Goal: Task Accomplishment & Management: Manage account settings

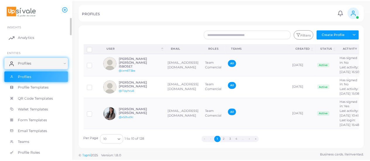
scroll to position [58, 0]
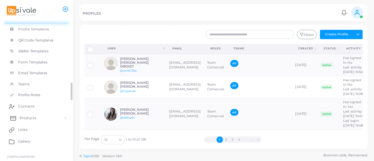
click at [38, 114] on link "Products" at bounding box center [36, 118] width 64 height 12
click at [34, 134] on span "Products" at bounding box center [28, 131] width 17 height 5
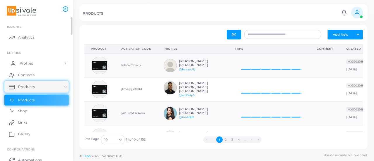
click at [31, 65] on span "Profiles" at bounding box center [26, 63] width 13 height 5
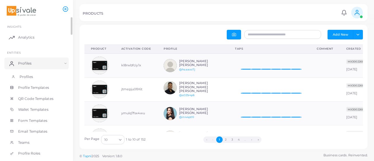
click at [30, 77] on span "Profiles" at bounding box center [26, 76] width 13 height 5
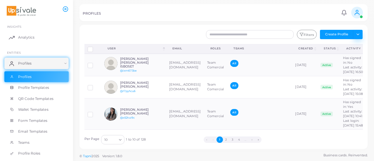
click at [360, 35] on button "Toggle dropdown" at bounding box center [358, 34] width 10 height 9
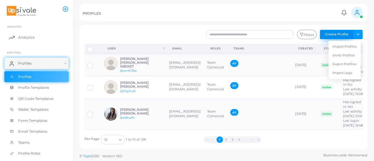
click at [338, 34] on button "Create Profile" at bounding box center [336, 34] width 33 height 9
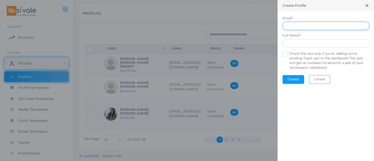
click at [332, 27] on input "Email *" at bounding box center [326, 26] width 87 height 9
click at [285, 54] on form "Email * Full Name * Check this box only if you're adding some existing Tapni us…" at bounding box center [326, 49] width 96 height 77
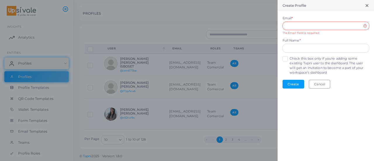
click at [290, 59] on label "Check this box only if you're adding some existing Tapni user to the dashboard.…" at bounding box center [330, 65] width 80 height 19
click at [323, 26] on input "Email *" at bounding box center [326, 26] width 87 height 9
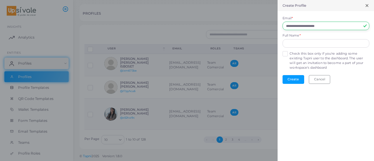
type input "**********"
click at [330, 43] on input "text" at bounding box center [326, 43] width 87 height 9
type input "**********"
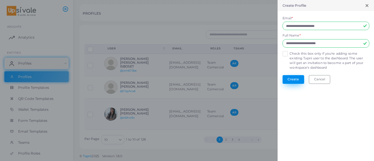
click at [292, 77] on button "Create" at bounding box center [294, 79] width 22 height 9
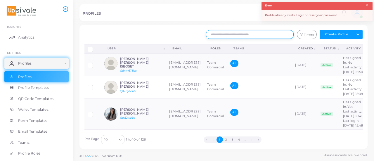
click at [258, 35] on input "text" at bounding box center [250, 34] width 88 height 9
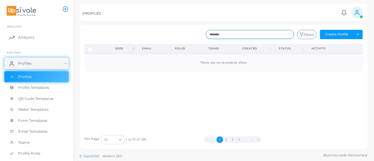
type input "********"
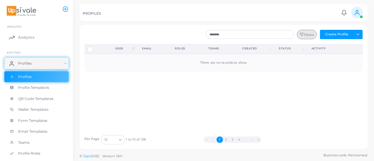
click at [304, 34] on icon "button" at bounding box center [302, 34] width 4 height 4
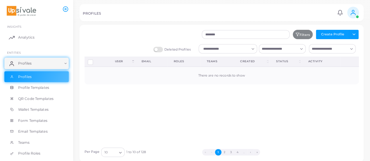
click at [158, 49] on label "Deleted Profiles" at bounding box center [171, 50] width 37 height 6
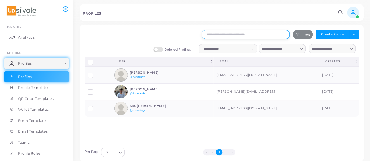
click at [228, 33] on input "text" at bounding box center [246, 34] width 88 height 9
click at [189, 127] on div "Permanently Delete Profile Restore Profile User (Click to sort Descending) Emai…" at bounding box center [221, 101] width 281 height 88
click at [64, 61] on link "Profiles" at bounding box center [36, 64] width 64 height 12
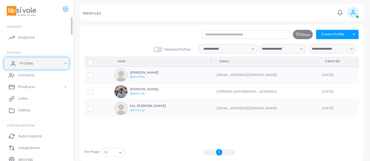
click at [64, 61] on link "Profiles" at bounding box center [36, 64] width 64 height 12
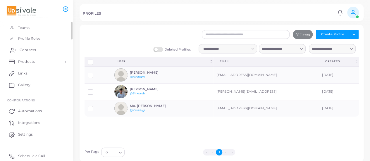
scroll to position [56, 0]
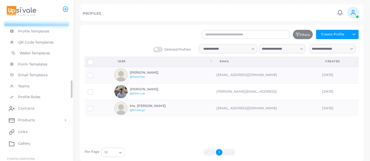
click at [31, 51] on span "Wallet Templates" at bounding box center [35, 53] width 30 height 5
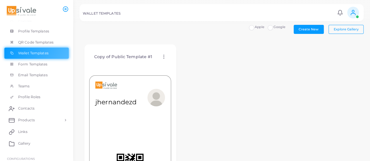
click at [163, 56] on icon at bounding box center [163, 56] width 5 height 5
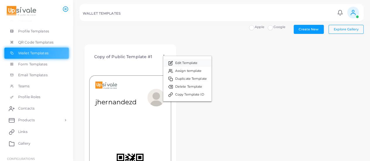
click at [194, 65] on span "Edit Template" at bounding box center [186, 63] width 22 height 5
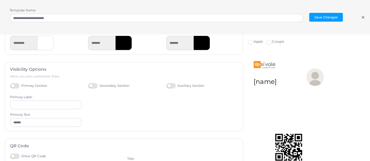
scroll to position [119, 0]
click at [363, 18] on icon at bounding box center [363, 17] width 5 height 5
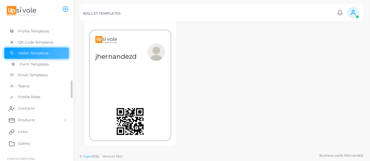
click at [49, 67] on link "Form Templates" at bounding box center [36, 64] width 64 height 11
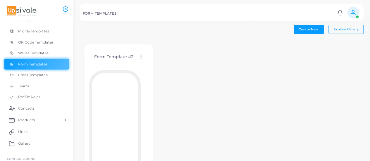
scroll to position [0, 0]
click at [141, 56] on circle at bounding box center [141, 56] width 1 height 1
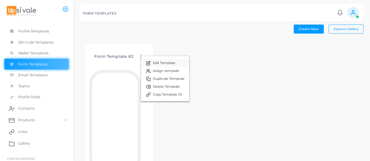
click at [157, 63] on span "Edit Template" at bounding box center [164, 63] width 22 height 5
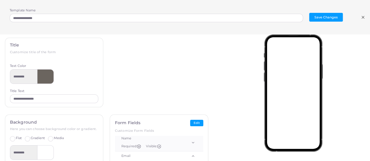
scroll to position [0, 0]
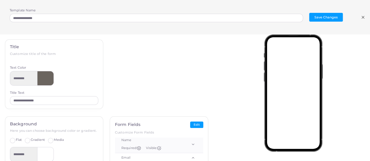
click at [364, 17] on icon at bounding box center [363, 17] width 5 height 5
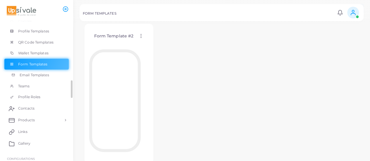
click at [37, 77] on span "Email Templates" at bounding box center [35, 75] width 30 height 5
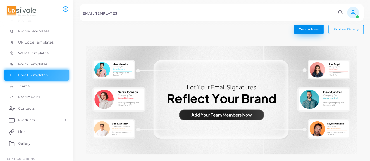
click at [310, 25] on button "Create New" at bounding box center [309, 29] width 30 height 9
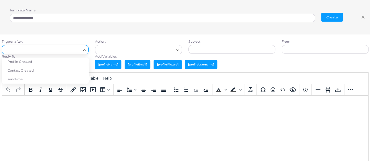
click at [84, 49] on icon "Search for option" at bounding box center [84, 50] width 4 height 4
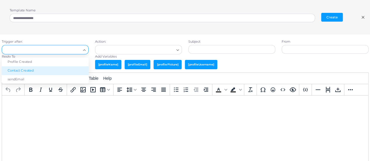
click at [74, 67] on li "Contact Created" at bounding box center [45, 70] width 87 height 9
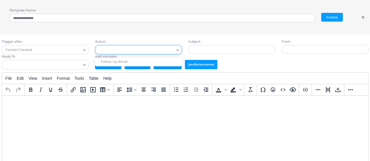
click at [161, 49] on input "Search for option" at bounding box center [136, 49] width 76 height 6
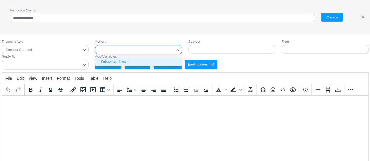
click at [157, 59] on li "Follow Up Email" at bounding box center [138, 62] width 87 height 9
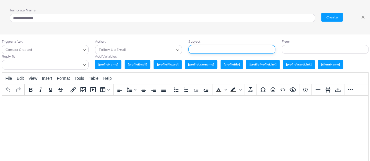
click at [221, 50] on input "text" at bounding box center [231, 49] width 87 height 9
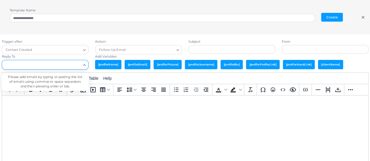
click at [83, 65] on icon "Search for option" at bounding box center [84, 65] width 4 height 4
click at [73, 65] on input "Search for option" at bounding box center [42, 65] width 78 height 6
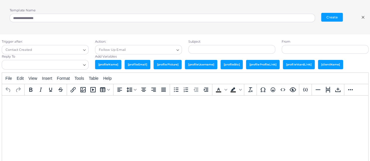
scroll to position [20, 0]
click at [363, 17] on line at bounding box center [363, 17] width 2 height 2
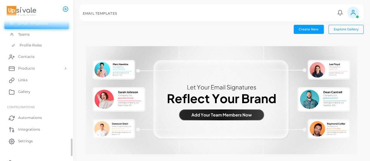
scroll to position [115, 0]
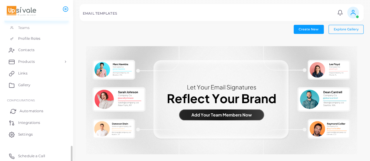
click at [36, 109] on span "Automations" at bounding box center [32, 110] width 24 height 5
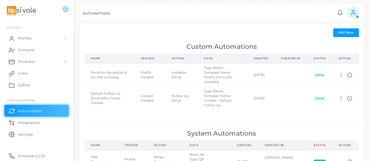
scroll to position [1, 0]
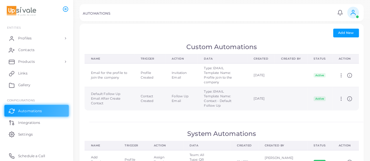
click at [340, 98] on icon at bounding box center [340, 98] width 5 height 5
click at [345, 104] on span "Edit" at bounding box center [347, 105] width 6 height 5
type input "**********"
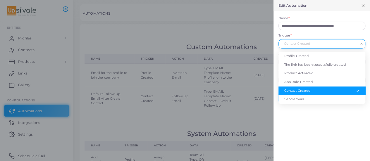
click at [361, 44] on icon "Search for option" at bounding box center [361, 44] width 4 height 4
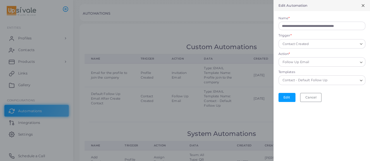
click at [361, 44] on icon "Search for option" at bounding box center [361, 44] width 4 height 4
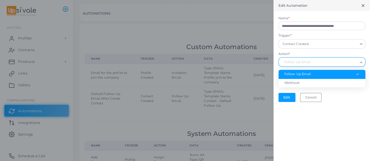
click at [335, 62] on input "Action *" at bounding box center [319, 62] width 76 height 6
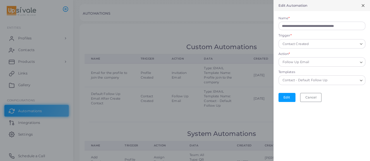
click at [350, 125] on div "**********" at bounding box center [321, 80] width 96 height 161
click at [362, 6] on icon at bounding box center [363, 5] width 5 height 5
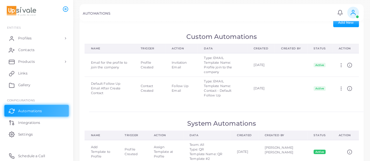
scroll to position [11, 0]
